Goal: Transaction & Acquisition: Purchase product/service

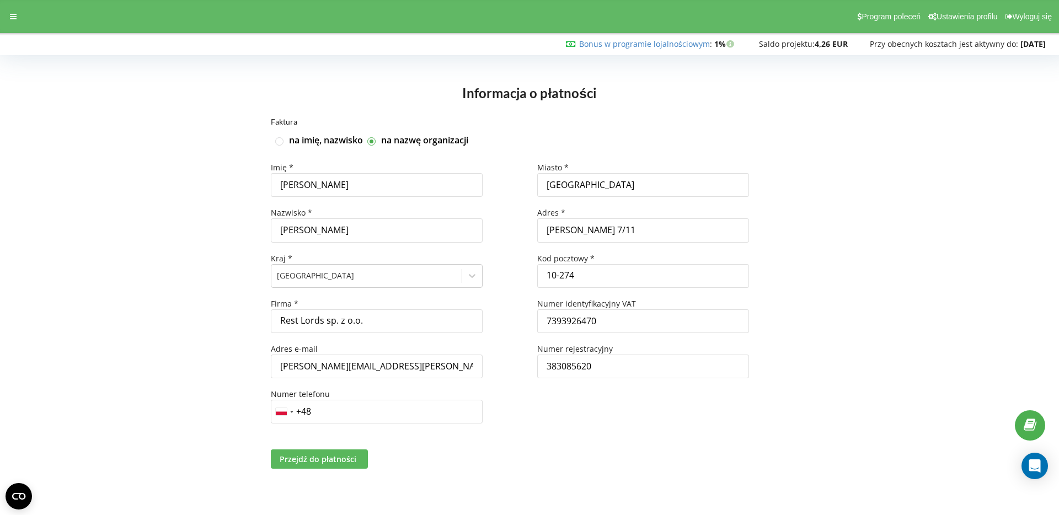
click at [342, 456] on span "Przejdź do płatności" at bounding box center [318, 459] width 77 height 10
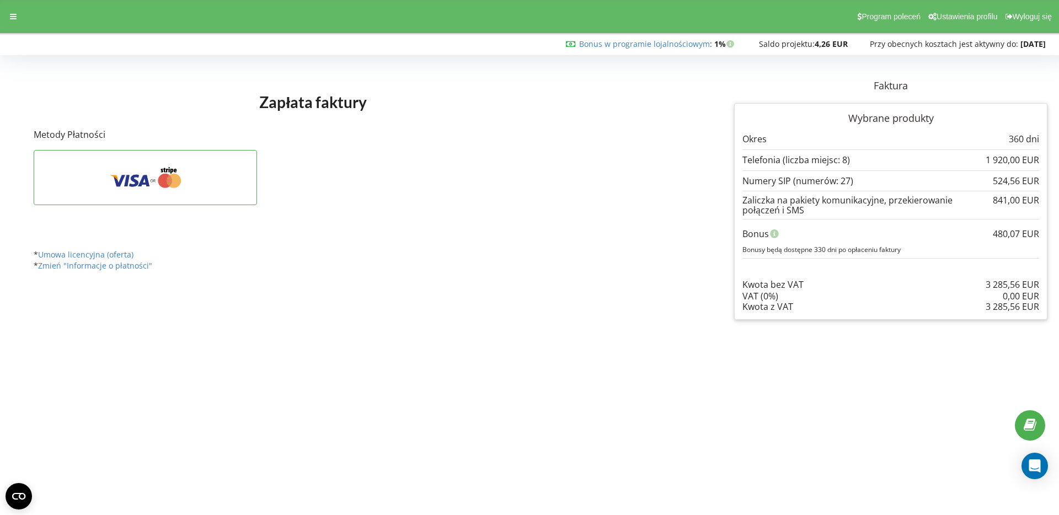
click at [778, 209] on div "Zaliczka na pakiety komunikacyjne, przekierowanie połączeń i SMS" at bounding box center [891, 205] width 297 height 20
click at [772, 202] on div "Zaliczka na pakiety komunikacyjne, przekierowanie połączeń i SMS" at bounding box center [891, 205] width 297 height 20
drag, startPoint x: 772, startPoint y: 202, endPoint x: 808, endPoint y: 209, distance: 37.1
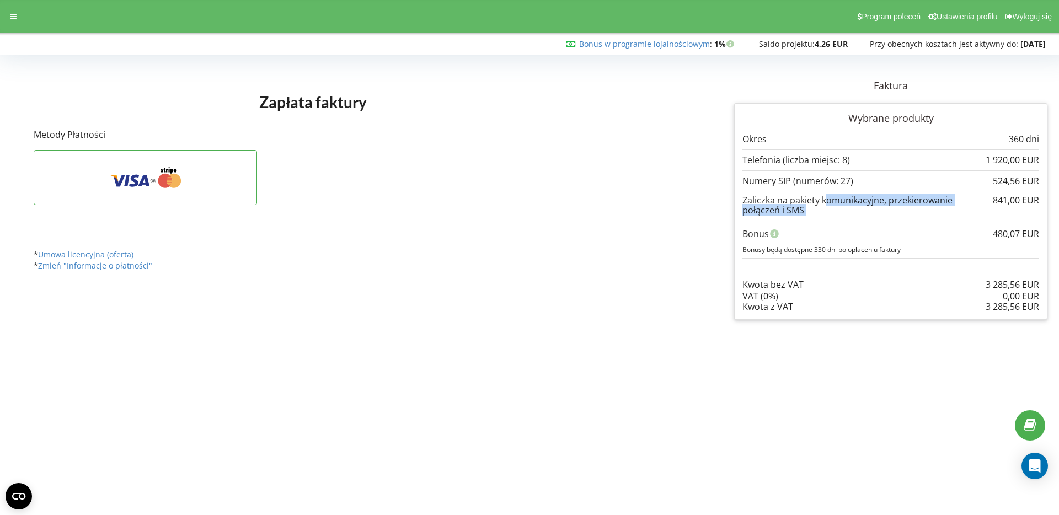
click at [808, 209] on div "Zaliczka na pakiety komunikacyjne, przekierowanie połączeń i SMS" at bounding box center [891, 205] width 297 height 20
click at [801, 210] on div "Zaliczka na pakiety komunikacyjne, przekierowanie połączeń i SMS" at bounding box center [891, 205] width 297 height 20
drag, startPoint x: 801, startPoint y: 210, endPoint x: 759, endPoint y: 205, distance: 42.3
click at [759, 205] on div "Zaliczka na pakiety komunikacyjne, przekierowanie połączeń i SMS" at bounding box center [891, 205] width 297 height 20
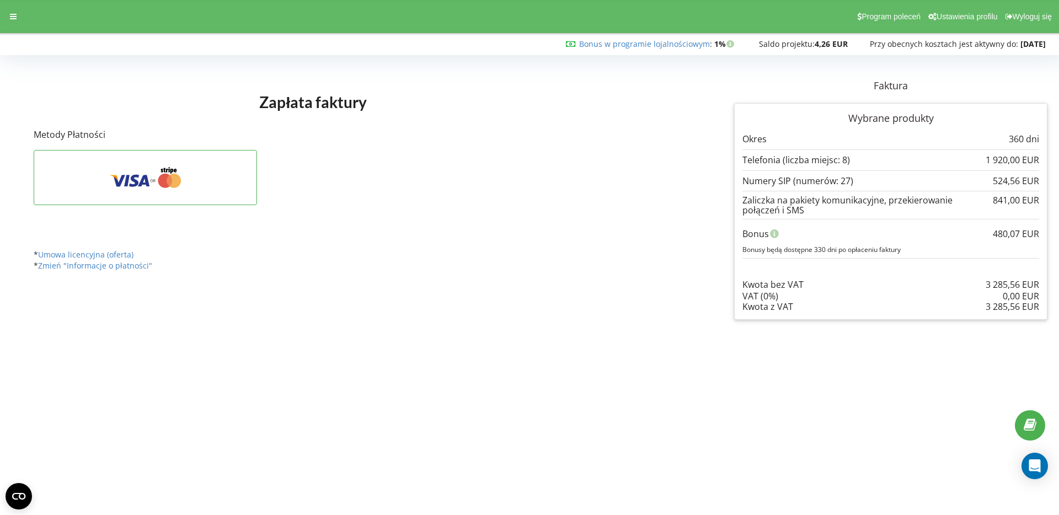
click at [759, 205] on div "Zaliczka na pakiety komunikacyjne, przekierowanie połączeń i SMS" at bounding box center [891, 205] width 297 height 20
drag, startPoint x: 759, startPoint y: 205, endPoint x: 795, endPoint y: 210, distance: 36.3
click at [795, 210] on div "Zaliczka na pakiety komunikacyjne, przekierowanie połączeń i SMS" at bounding box center [891, 205] width 297 height 20
drag, startPoint x: 795, startPoint y: 210, endPoint x: 768, endPoint y: 202, distance: 28.1
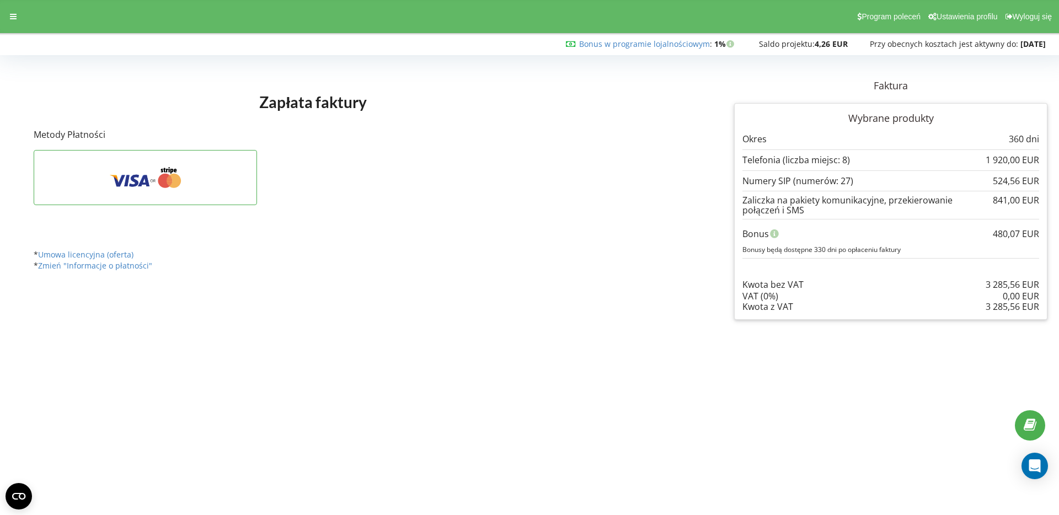
click at [768, 202] on div "Zaliczka na pakiety komunikacyjne, przekierowanie połączeń i SMS" at bounding box center [891, 205] width 297 height 20
drag, startPoint x: 768, startPoint y: 202, endPoint x: 798, endPoint y: 212, distance: 31.4
click at [797, 212] on div "Zaliczka na pakiety komunikacyjne, przekierowanie połączeń i SMS" at bounding box center [891, 205] width 297 height 20
click at [798, 212] on div "Zaliczka na pakiety komunikacyjne, przekierowanie połączeń i SMS" at bounding box center [891, 205] width 297 height 20
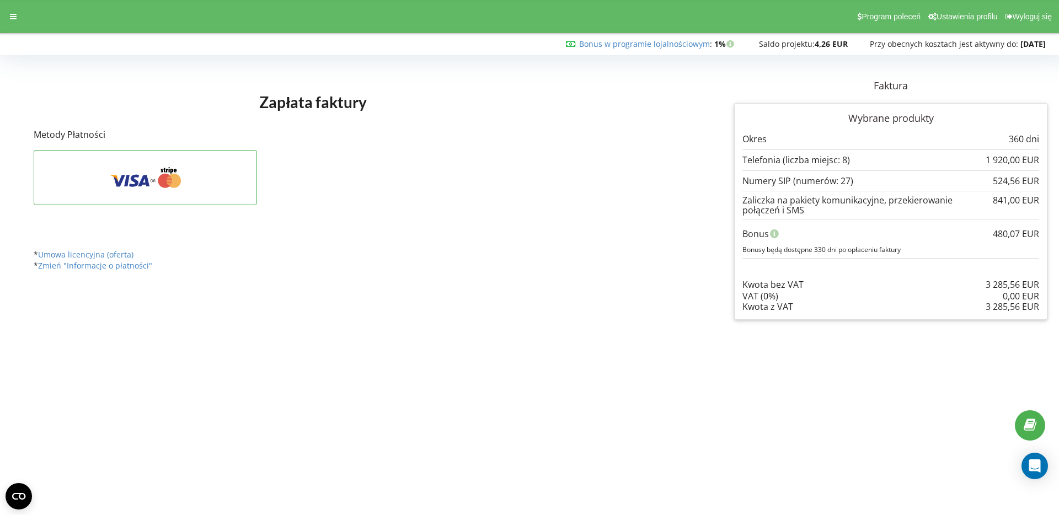
click at [804, 246] on p "Bonusy będą dostępne 330 dni po opłaceniu faktury" at bounding box center [891, 249] width 297 height 9
click at [230, 178] on icon at bounding box center [146, 177] width 190 height 21
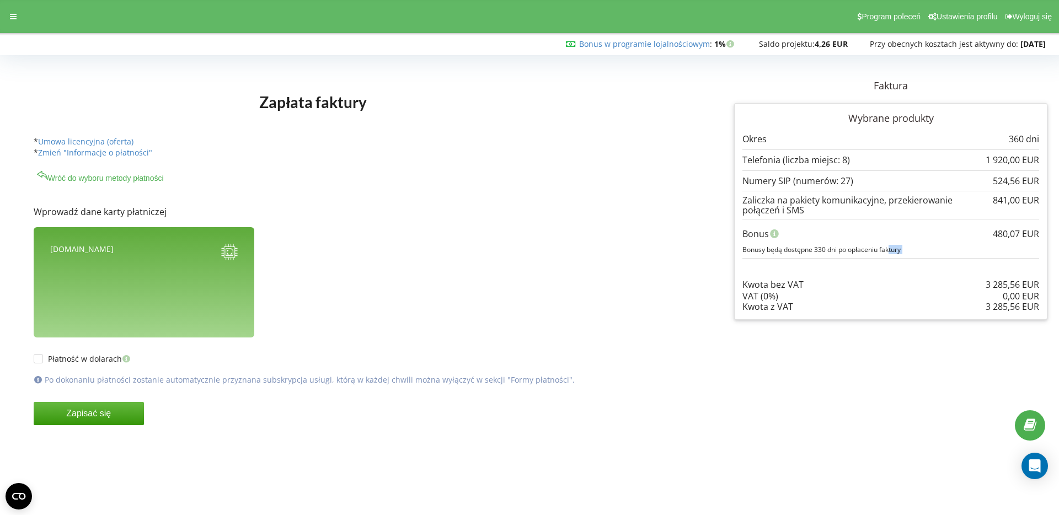
click at [87, 417] on button "Zapisać się" at bounding box center [89, 413] width 110 height 23
